Goal: Information Seeking & Learning: Learn about a topic

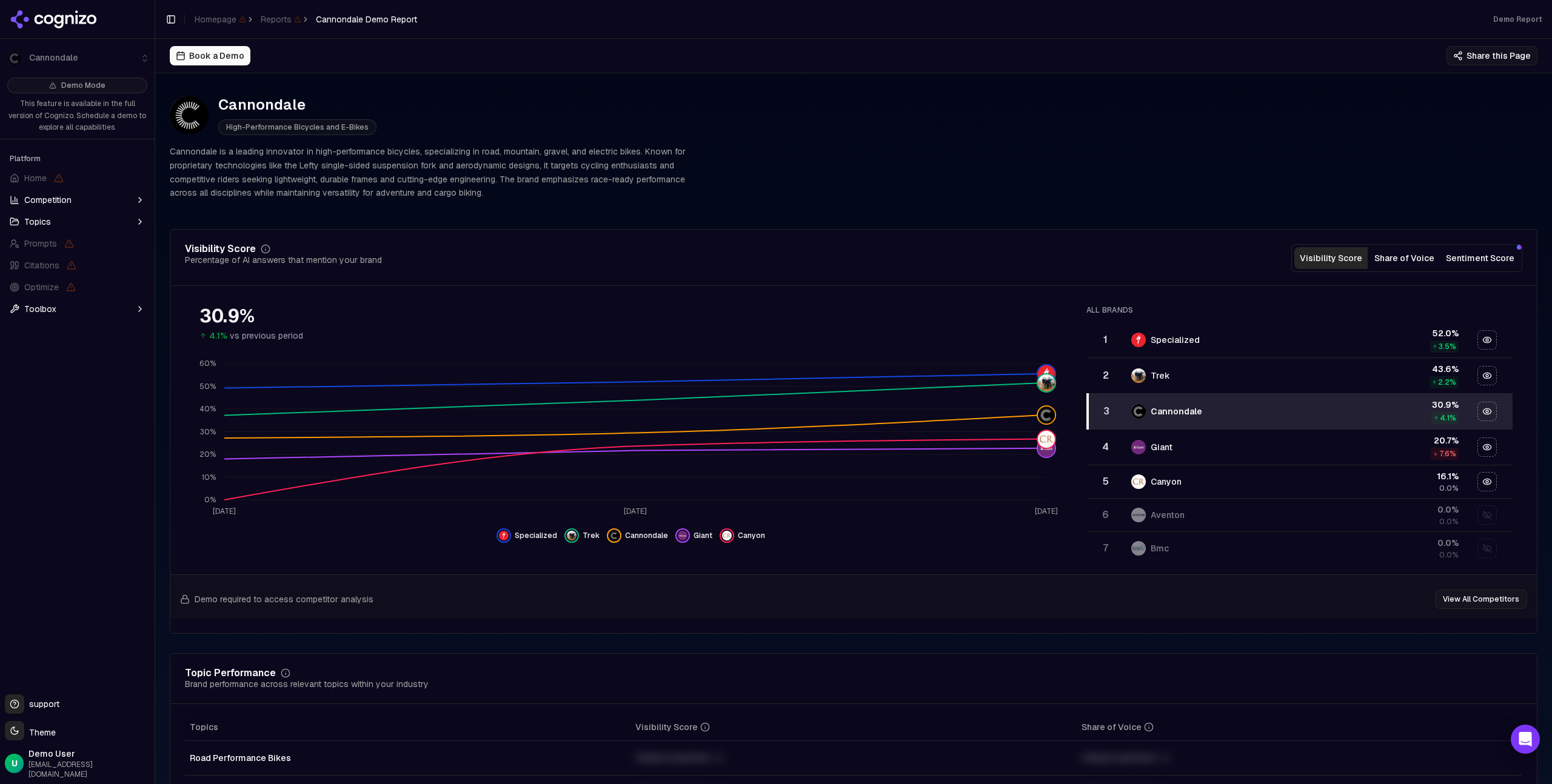
scroll to position [5, 0]
click at [1462, 264] on button "Sentiment Score" at bounding box center [1480, 256] width 78 height 22
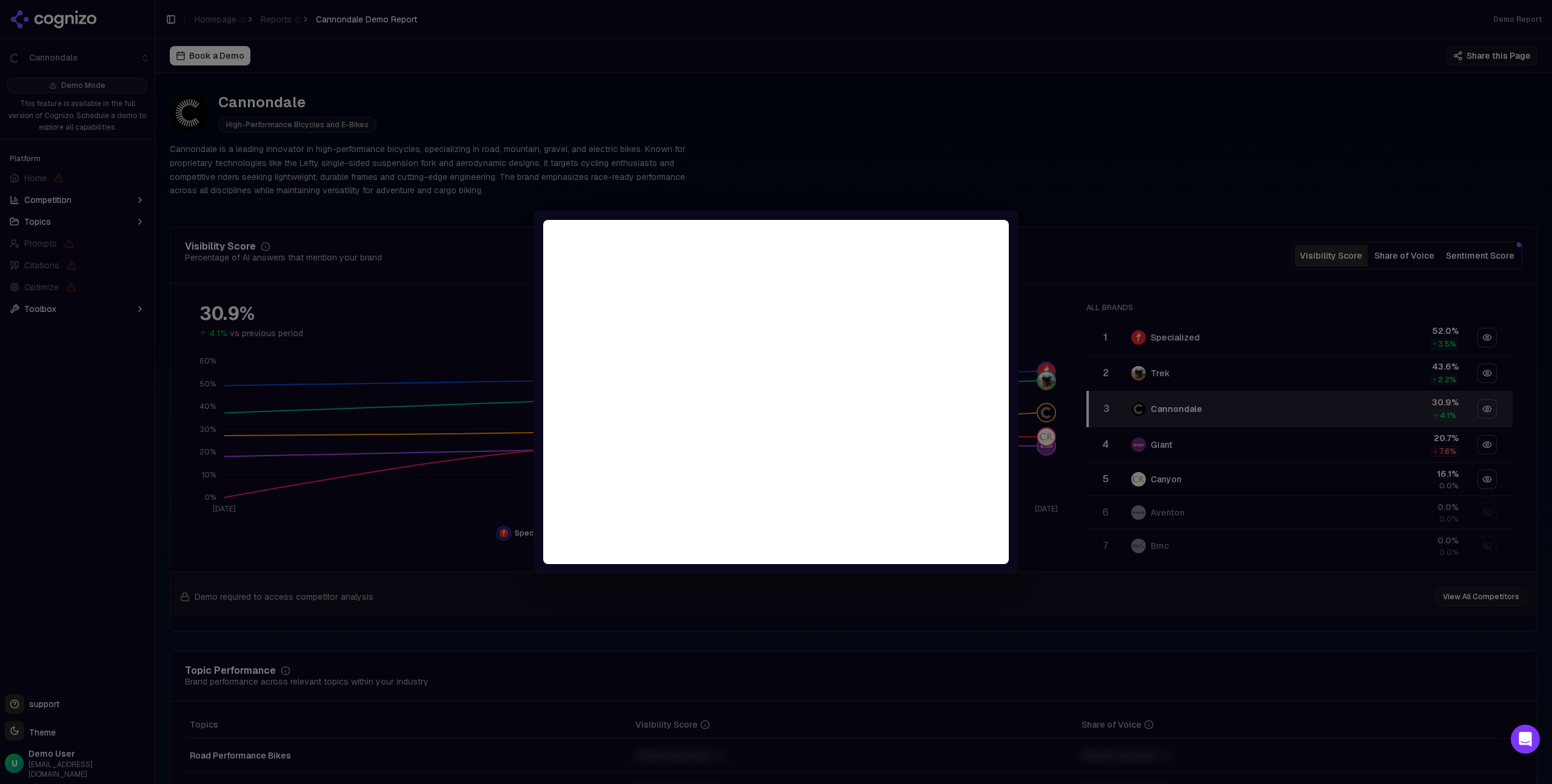
click at [1127, 250] on div at bounding box center [776, 392] width 1552 height 784
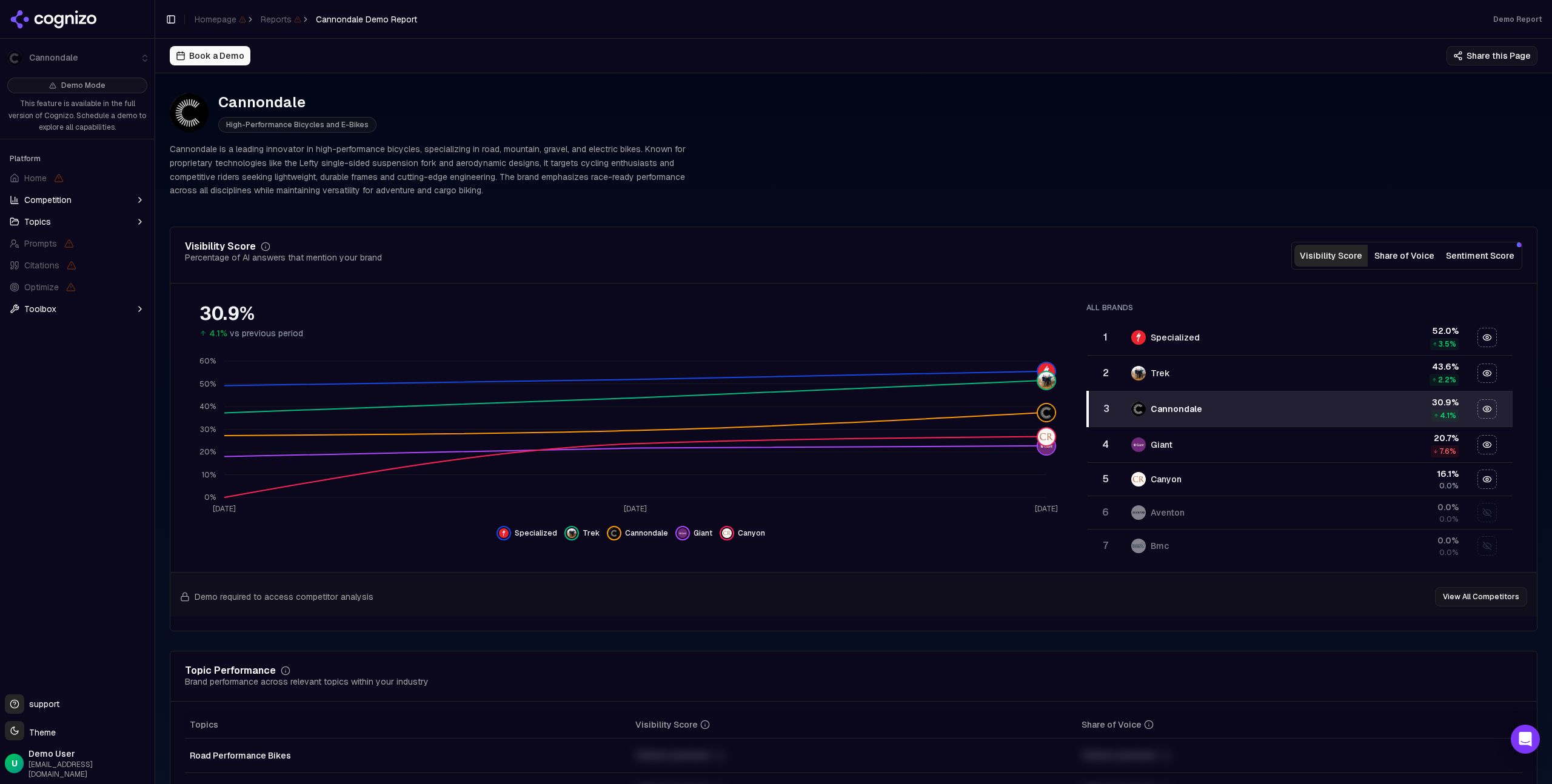
click at [1357, 260] on button "Visibility Score" at bounding box center [1331, 256] width 73 height 22
click at [1382, 258] on button "Share of Voice" at bounding box center [1404, 256] width 73 height 22
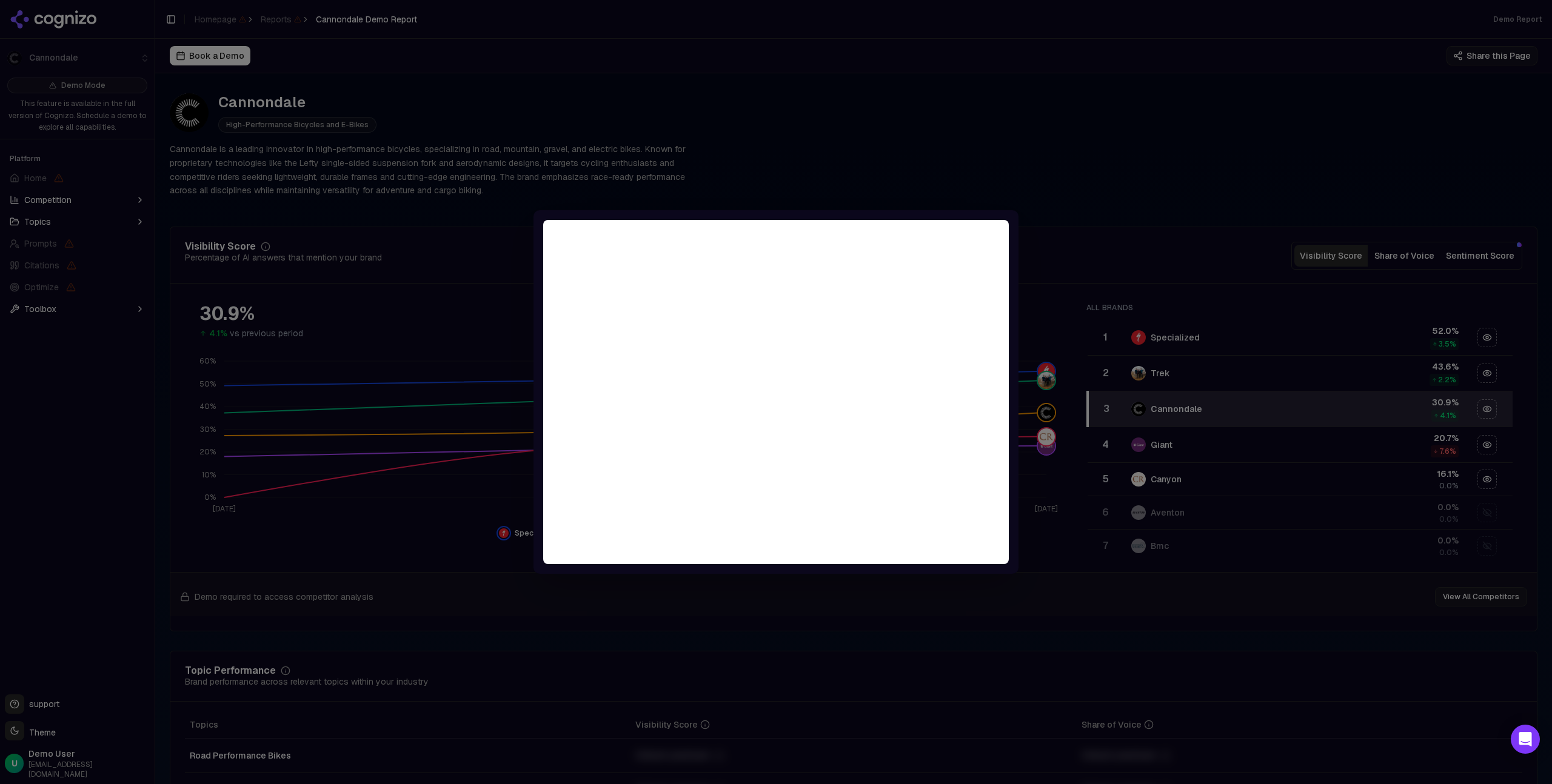
click at [1256, 237] on div at bounding box center [776, 392] width 1552 height 784
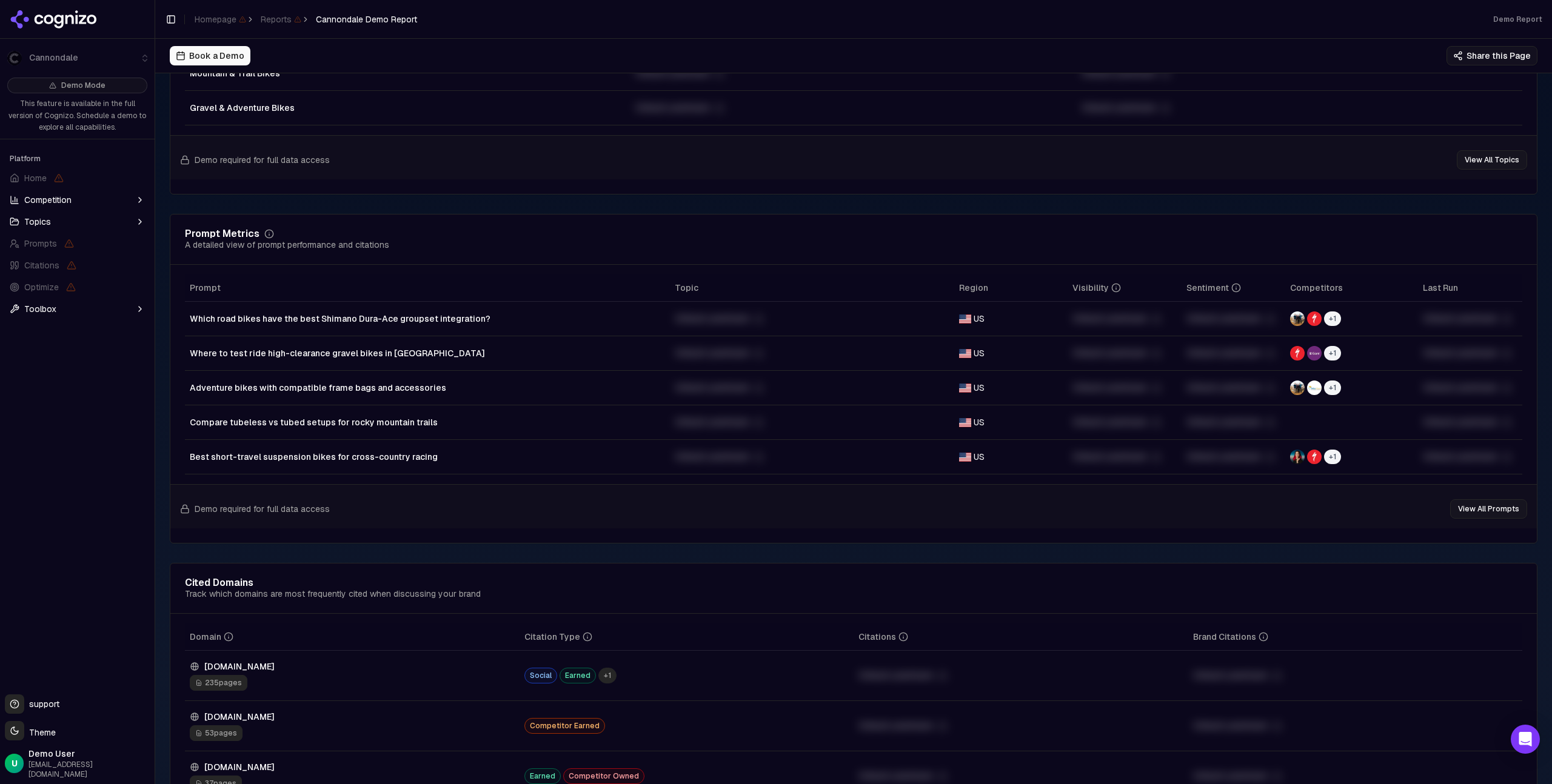
scroll to position [0, 0]
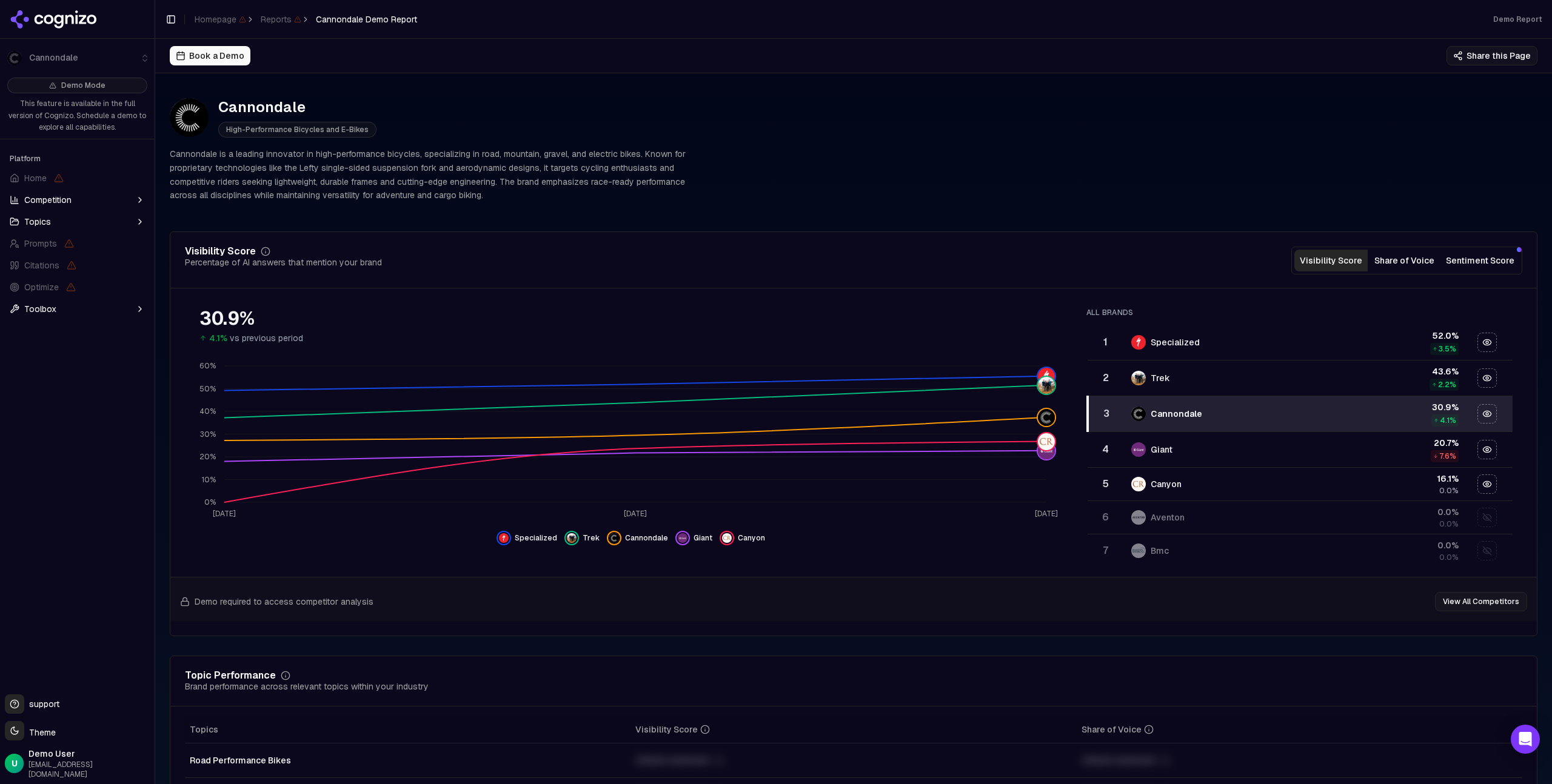
click at [71, 19] on icon at bounding box center [54, 19] width 88 height 18
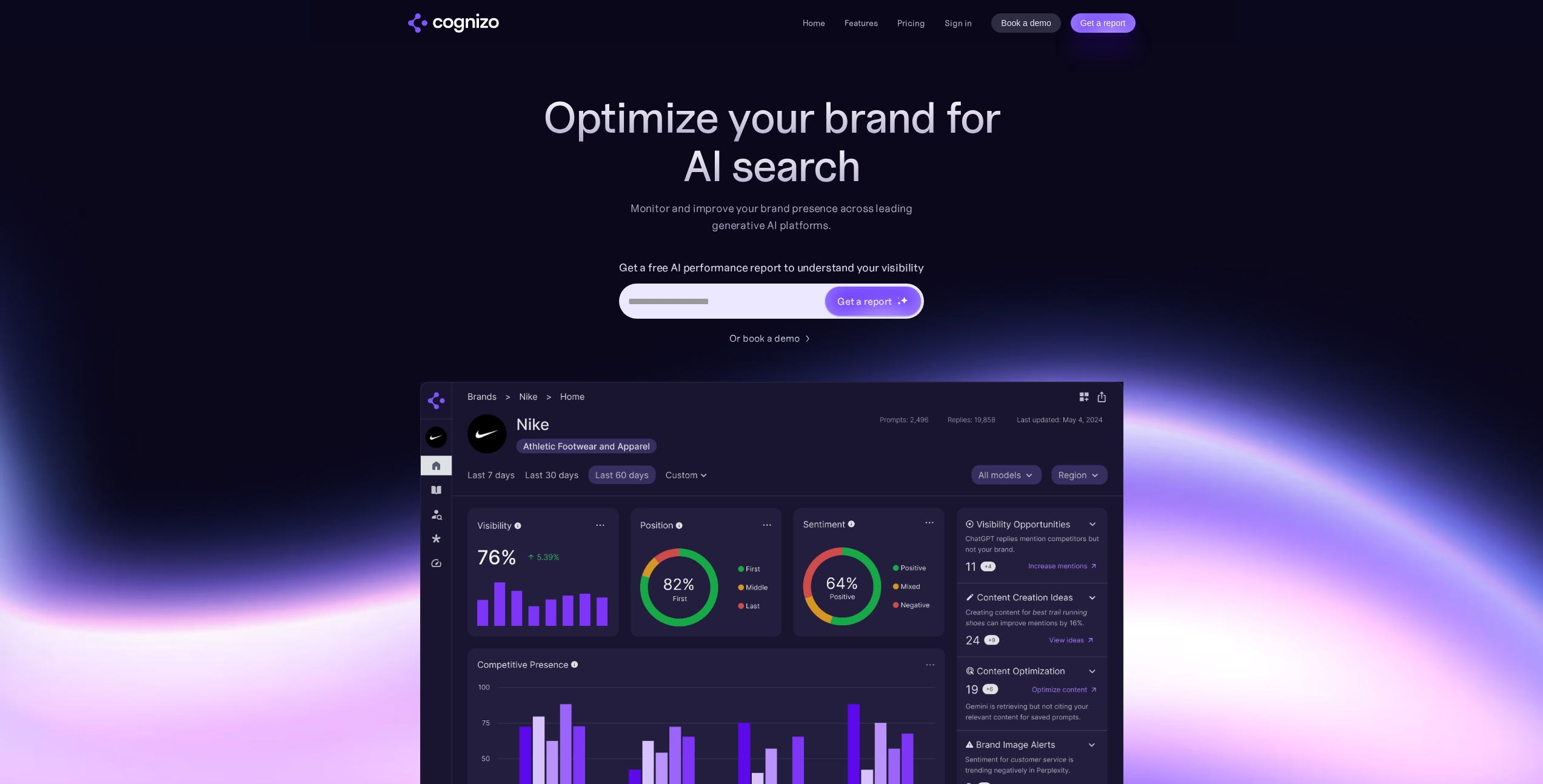
click at [920, 24] on link "Pricing" at bounding box center [911, 23] width 28 height 11
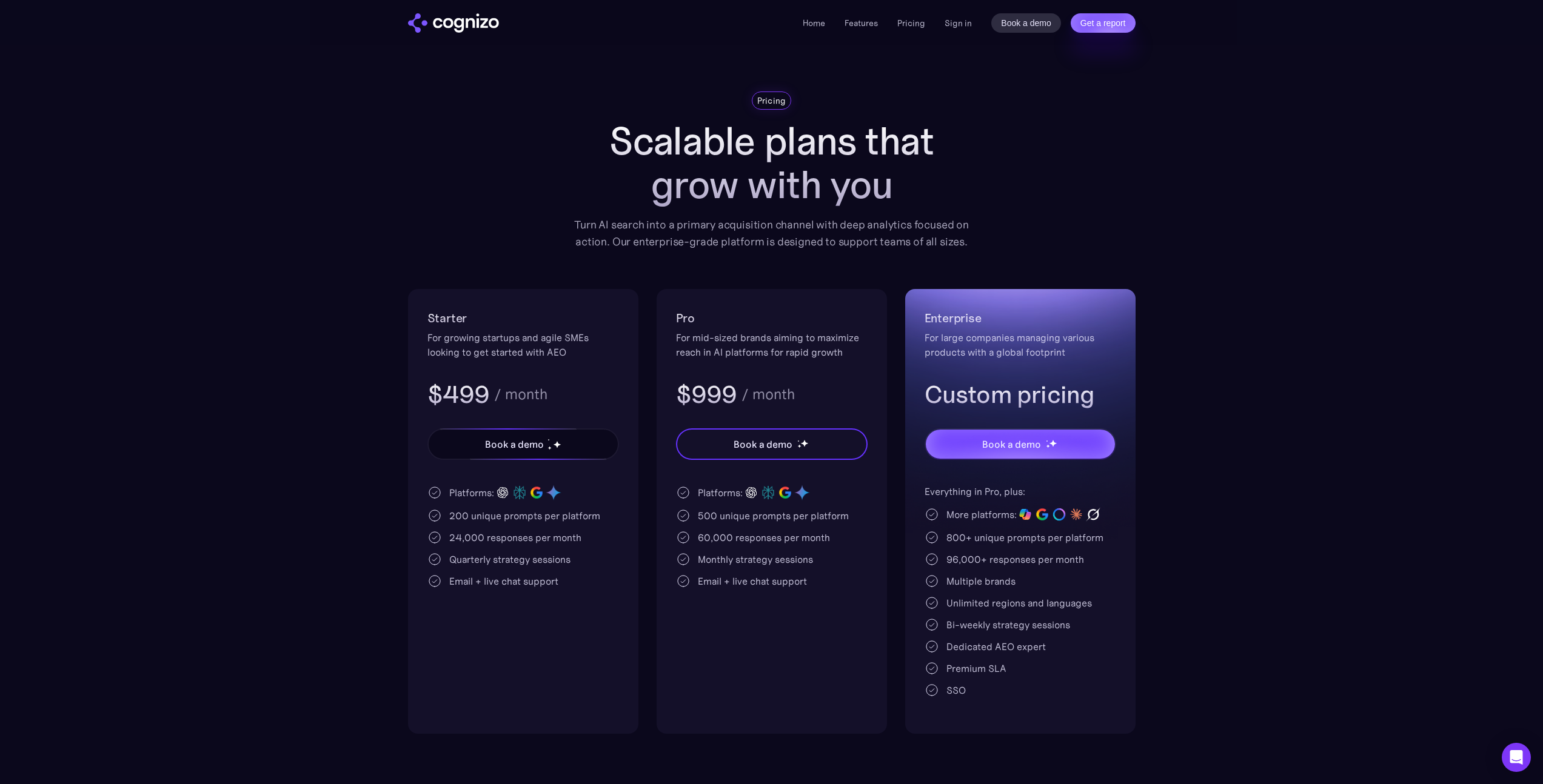
scroll to position [3, 0]
